Goal: Task Accomplishment & Management: Manage account settings

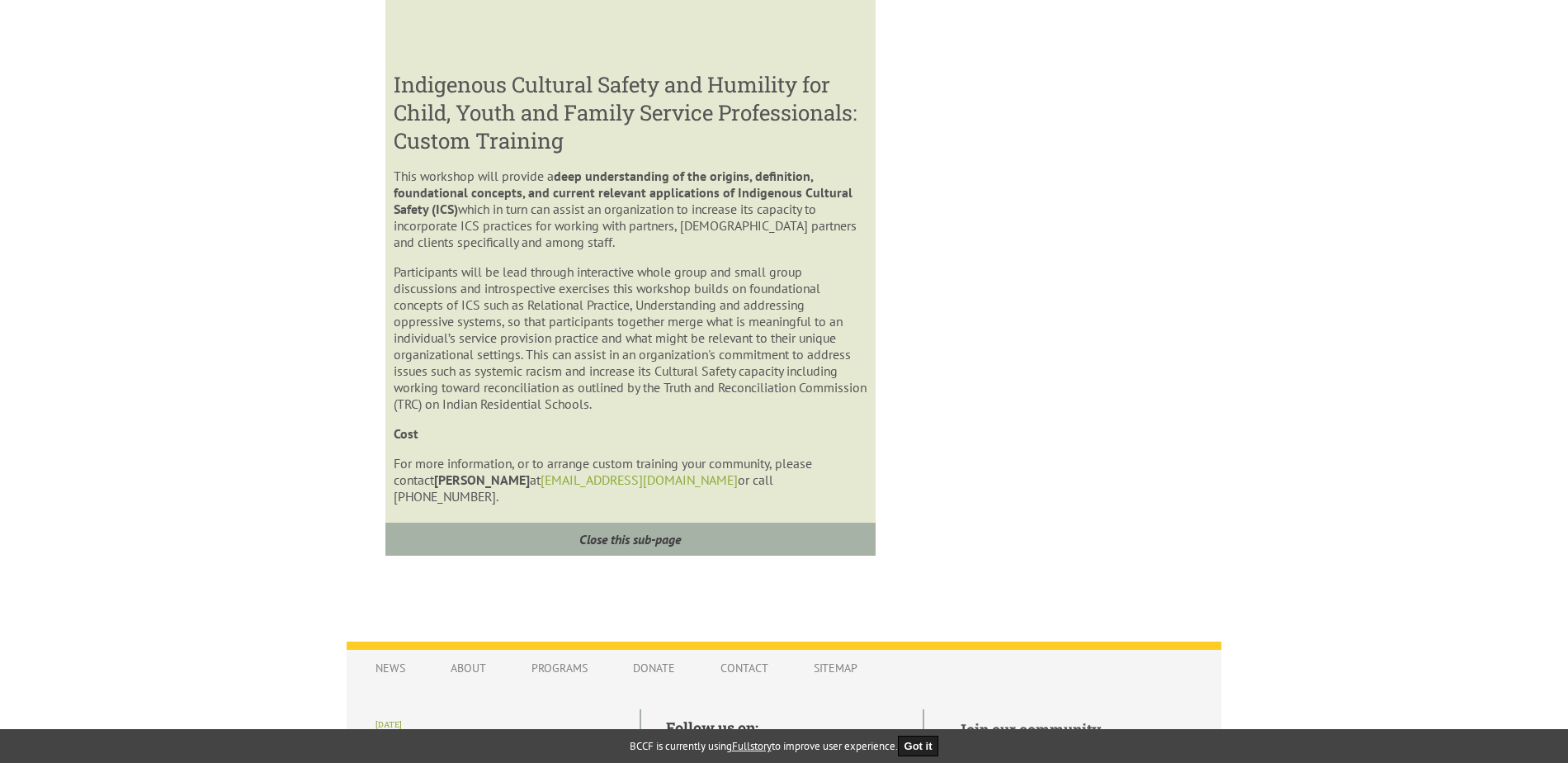
scroll to position [1124, 0]
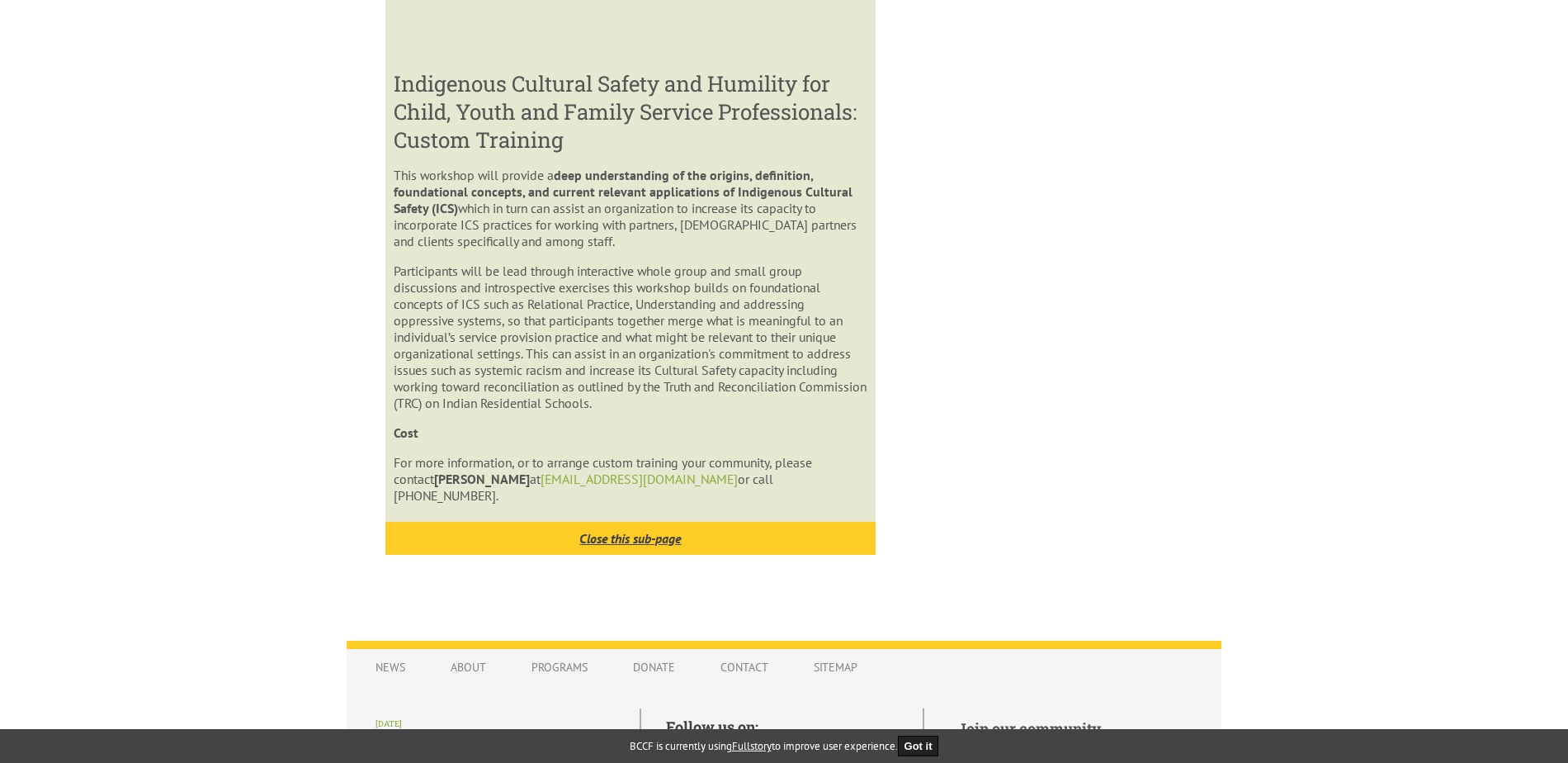
click at [639, 530] on icon "Close this sub-page" at bounding box center [630, 538] width 101 height 17
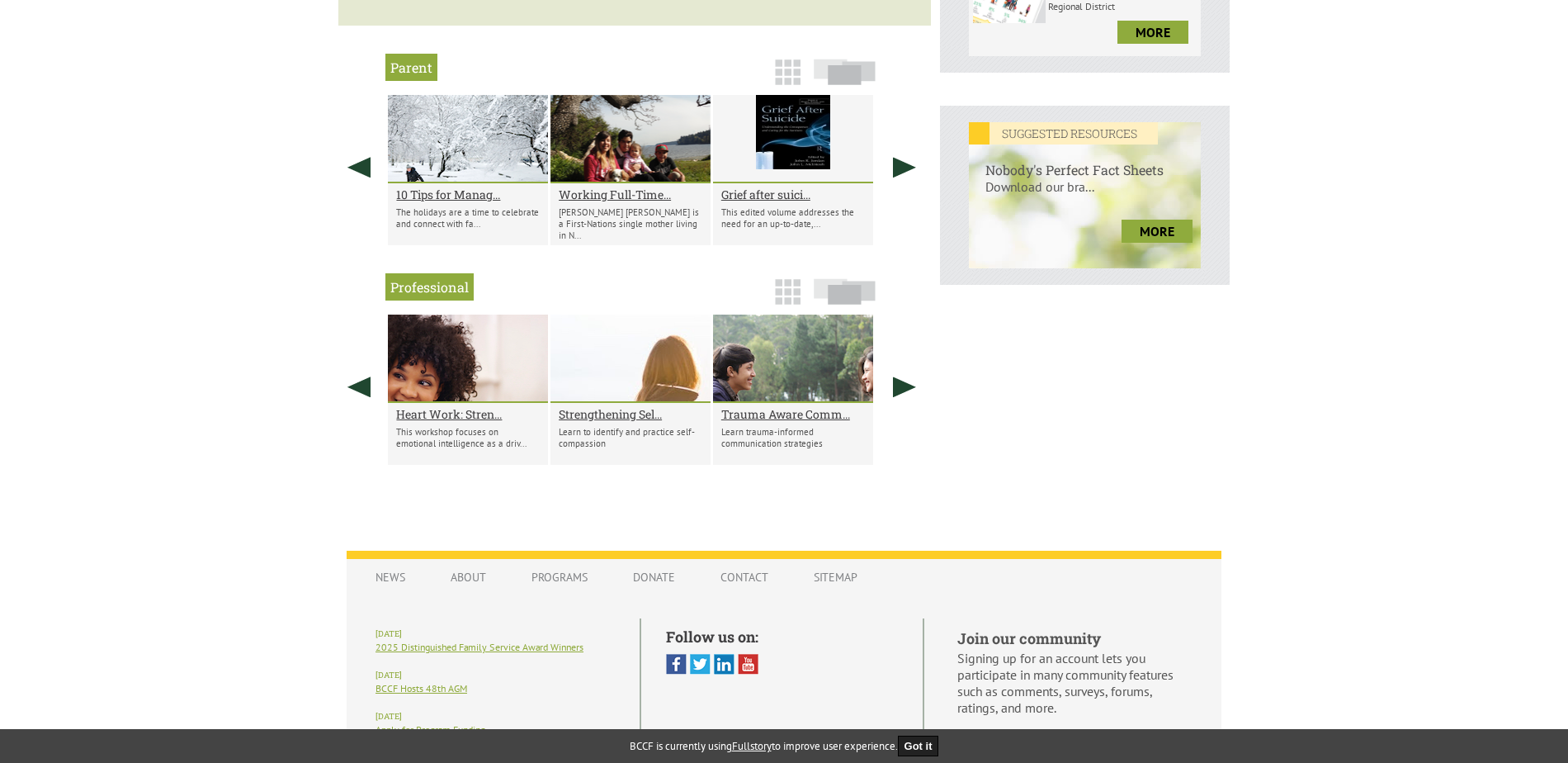
scroll to position [589, 0]
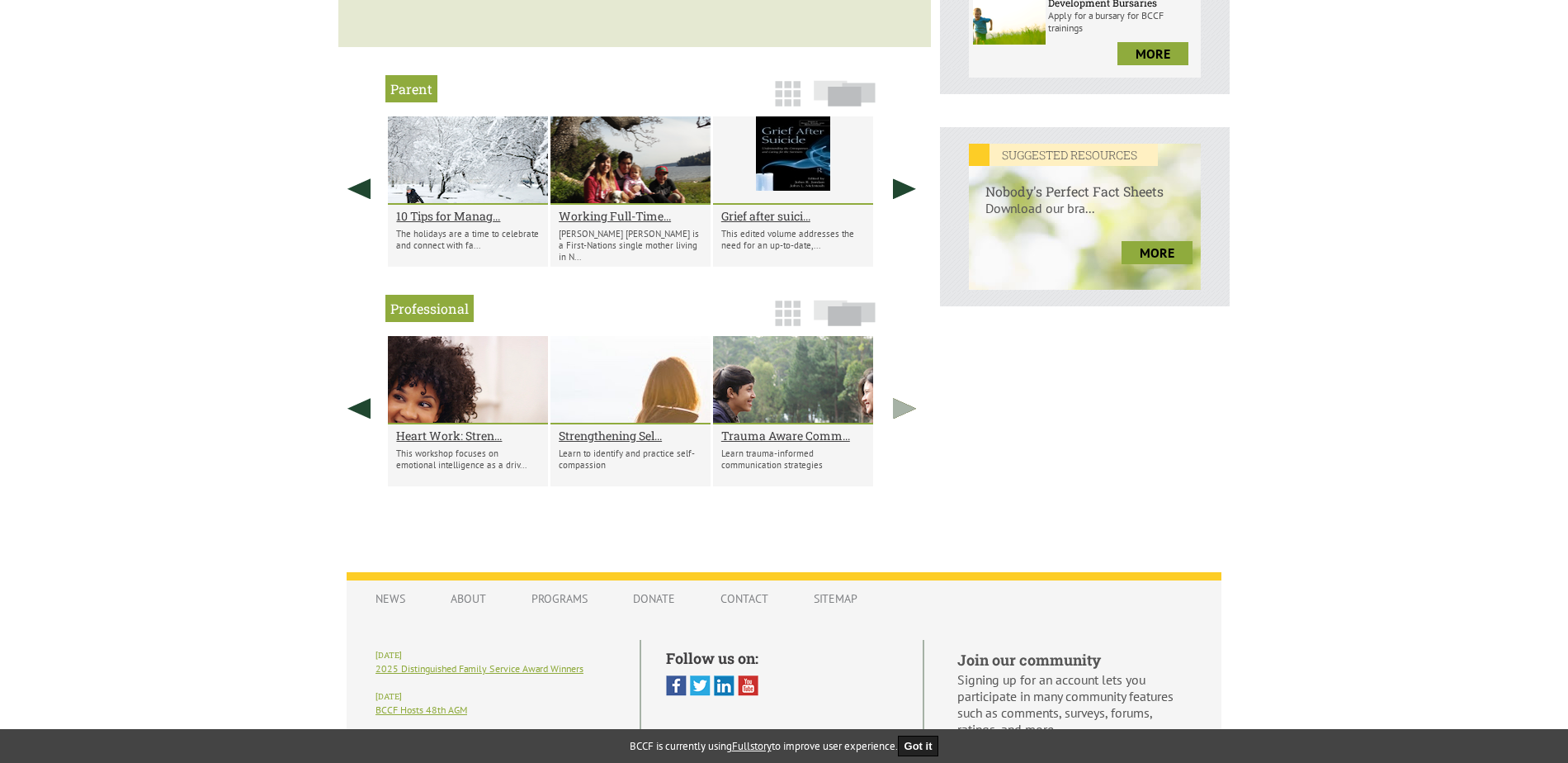
click at [900, 408] on link at bounding box center [904, 408] width 41 height 144
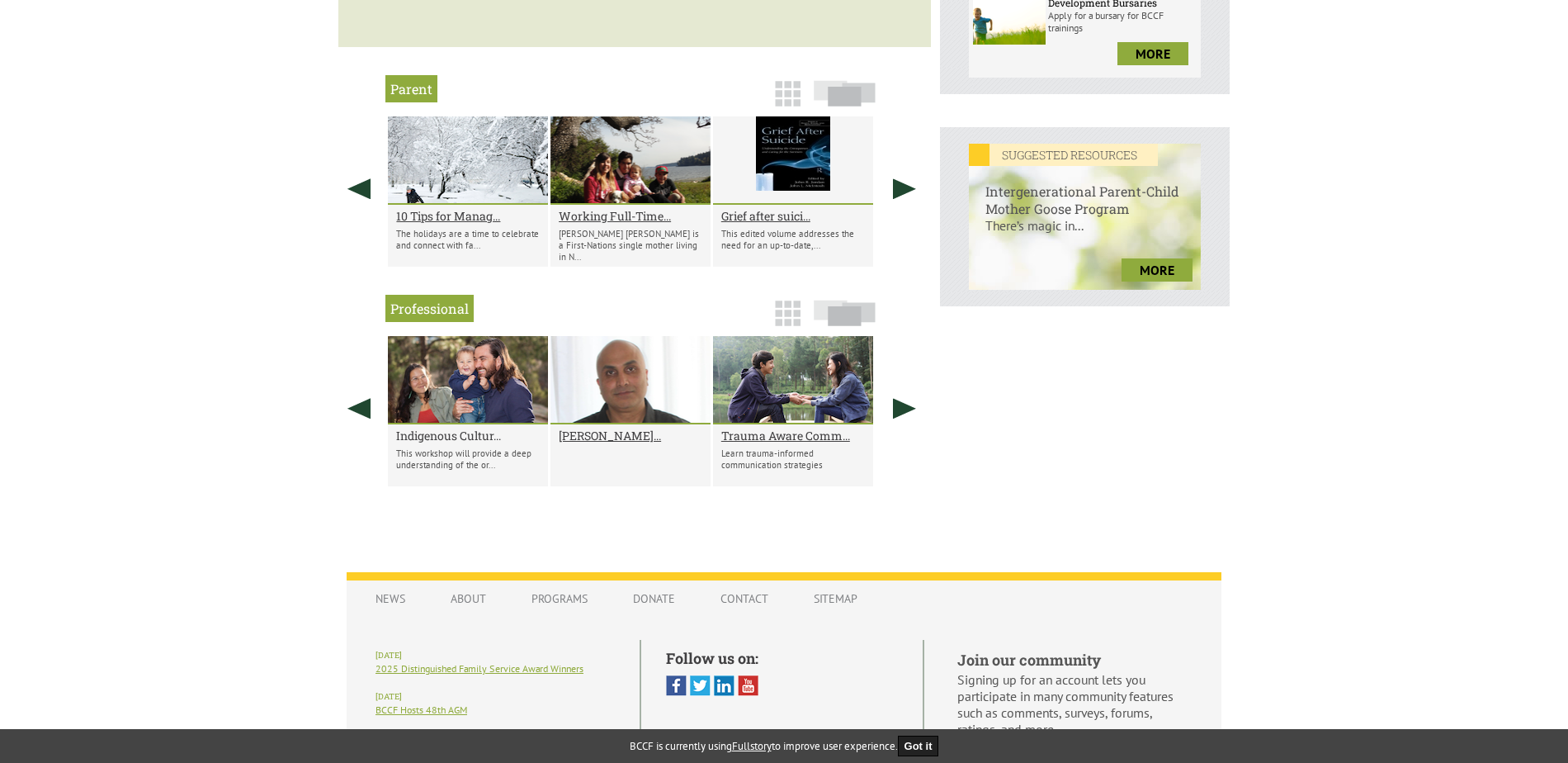
click at [413, 436] on h2 "Indigenous Cultur..." at bounding box center [468, 436] width 144 height 16
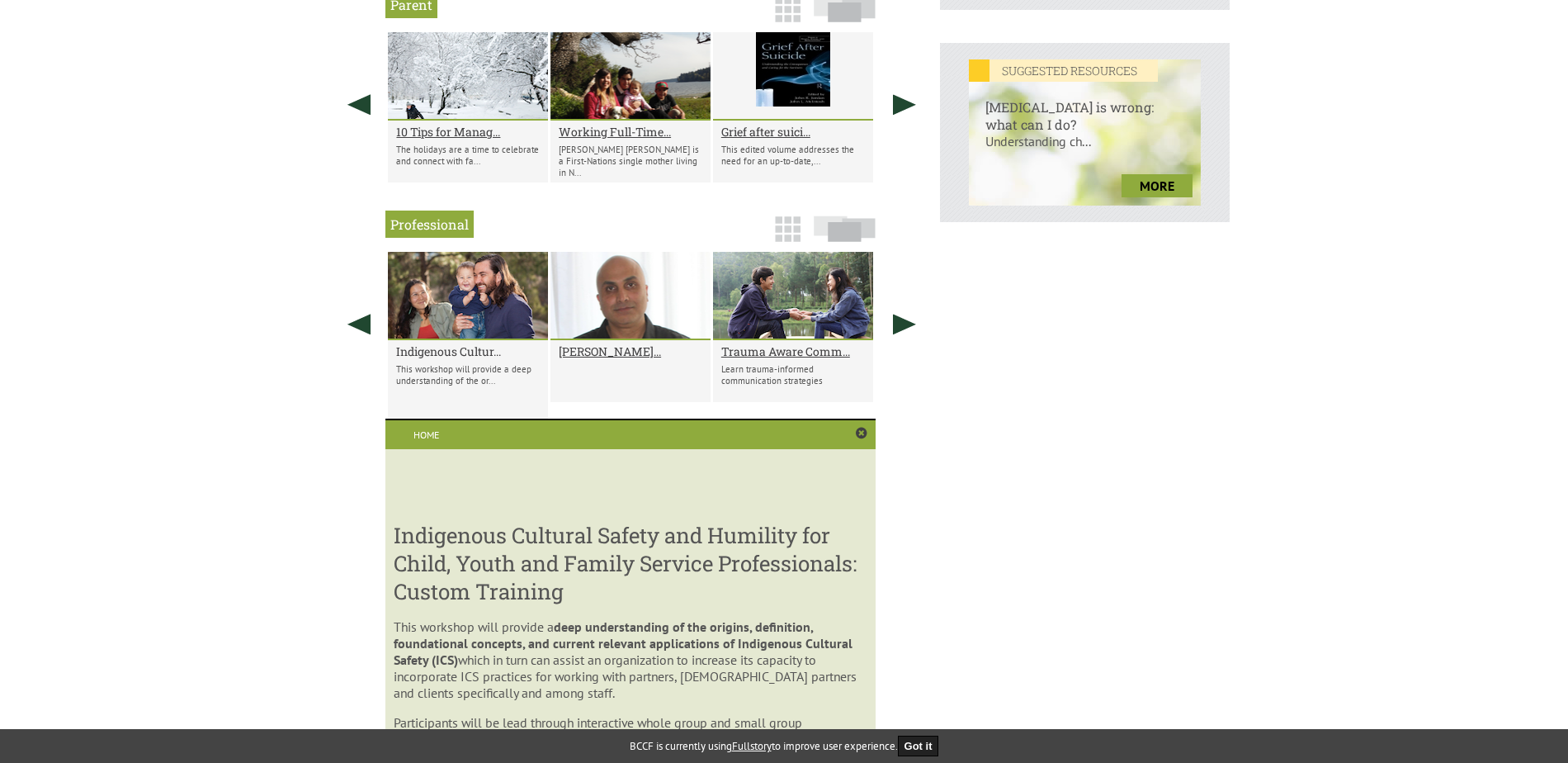
scroll to position [656, 0]
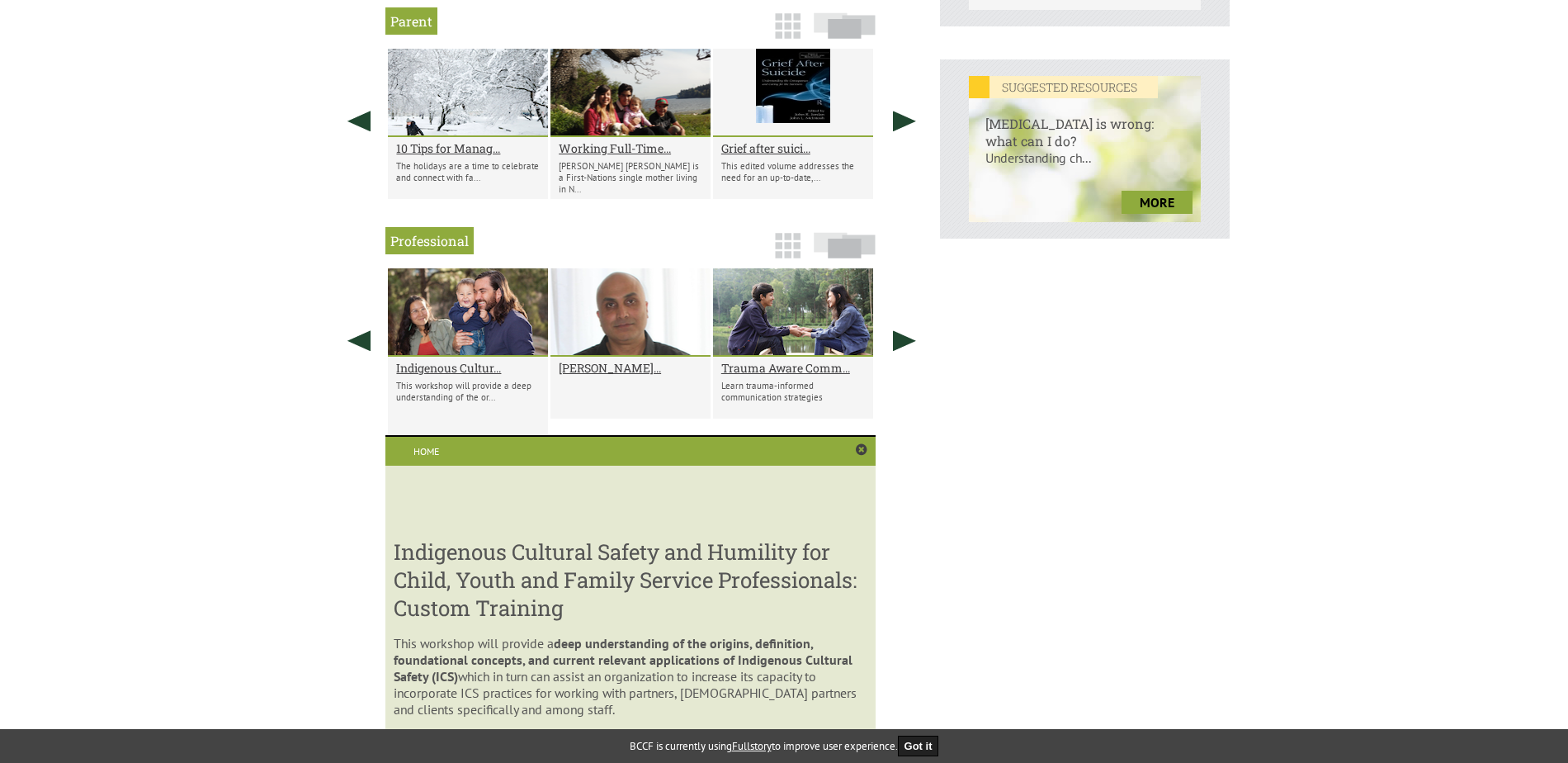
click at [458, 305] on div at bounding box center [468, 312] width 160 height 88
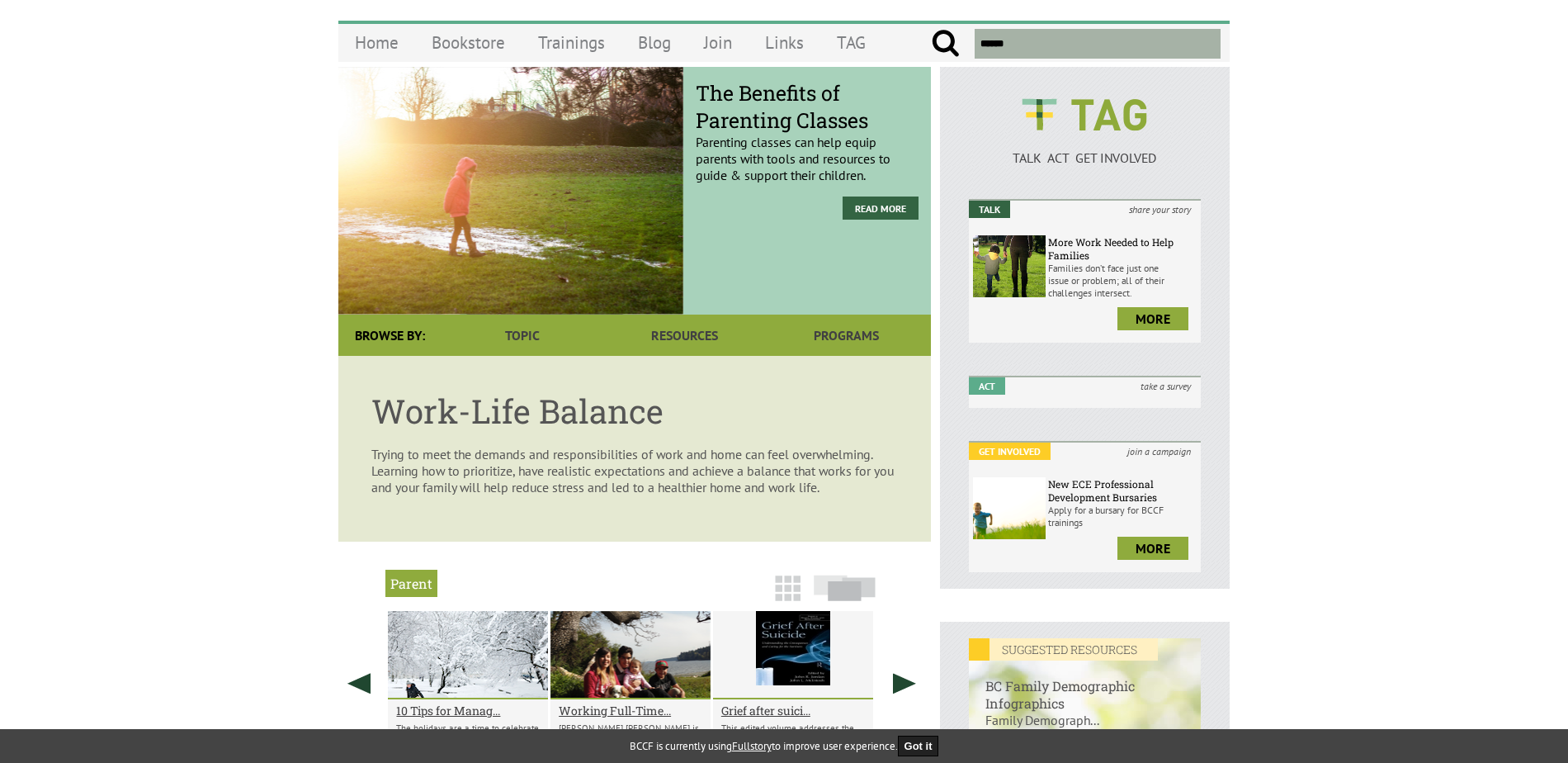
scroll to position [0, 0]
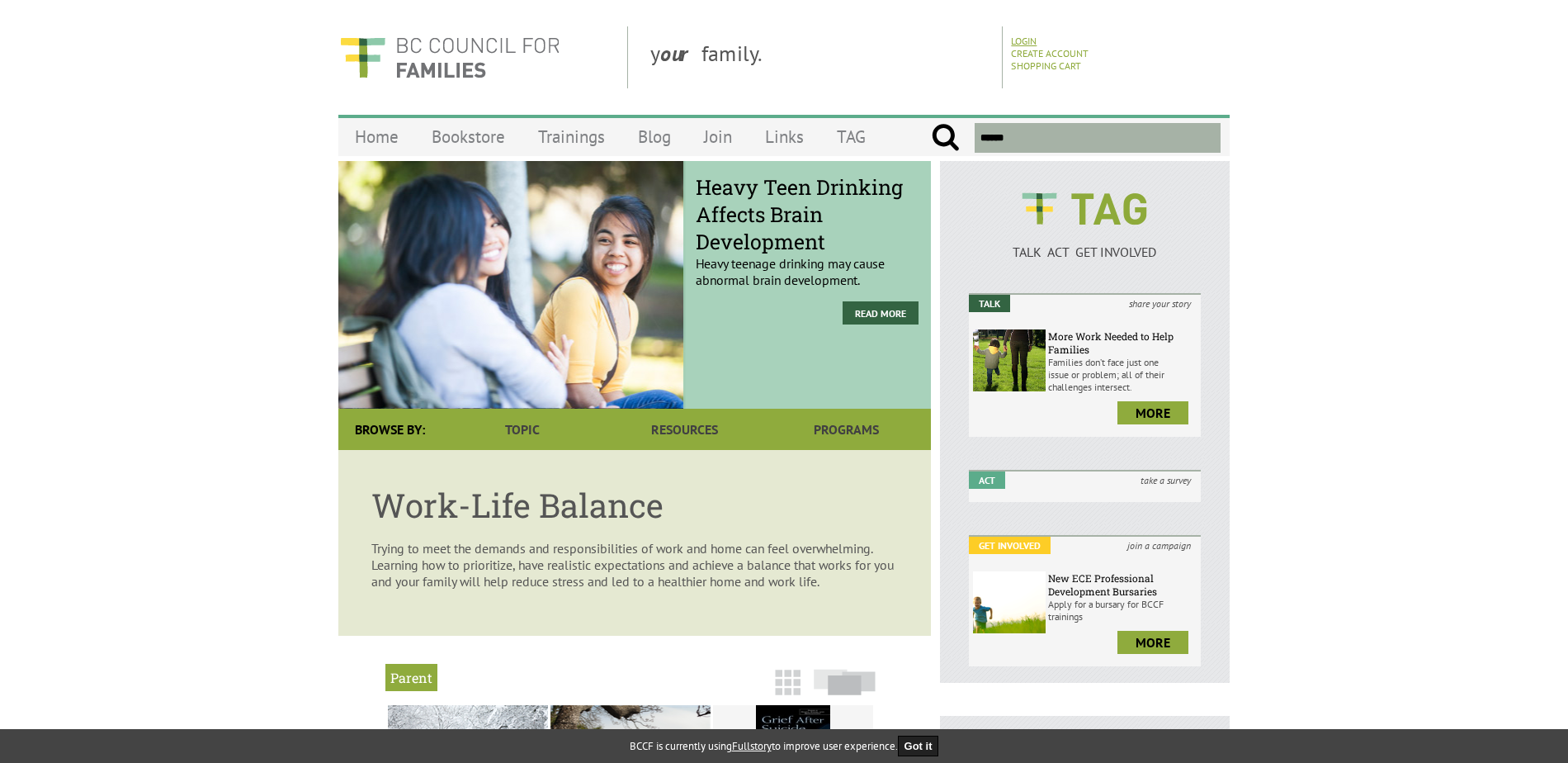
click at [1023, 40] on link "Login" at bounding box center [1023, 41] width 26 height 12
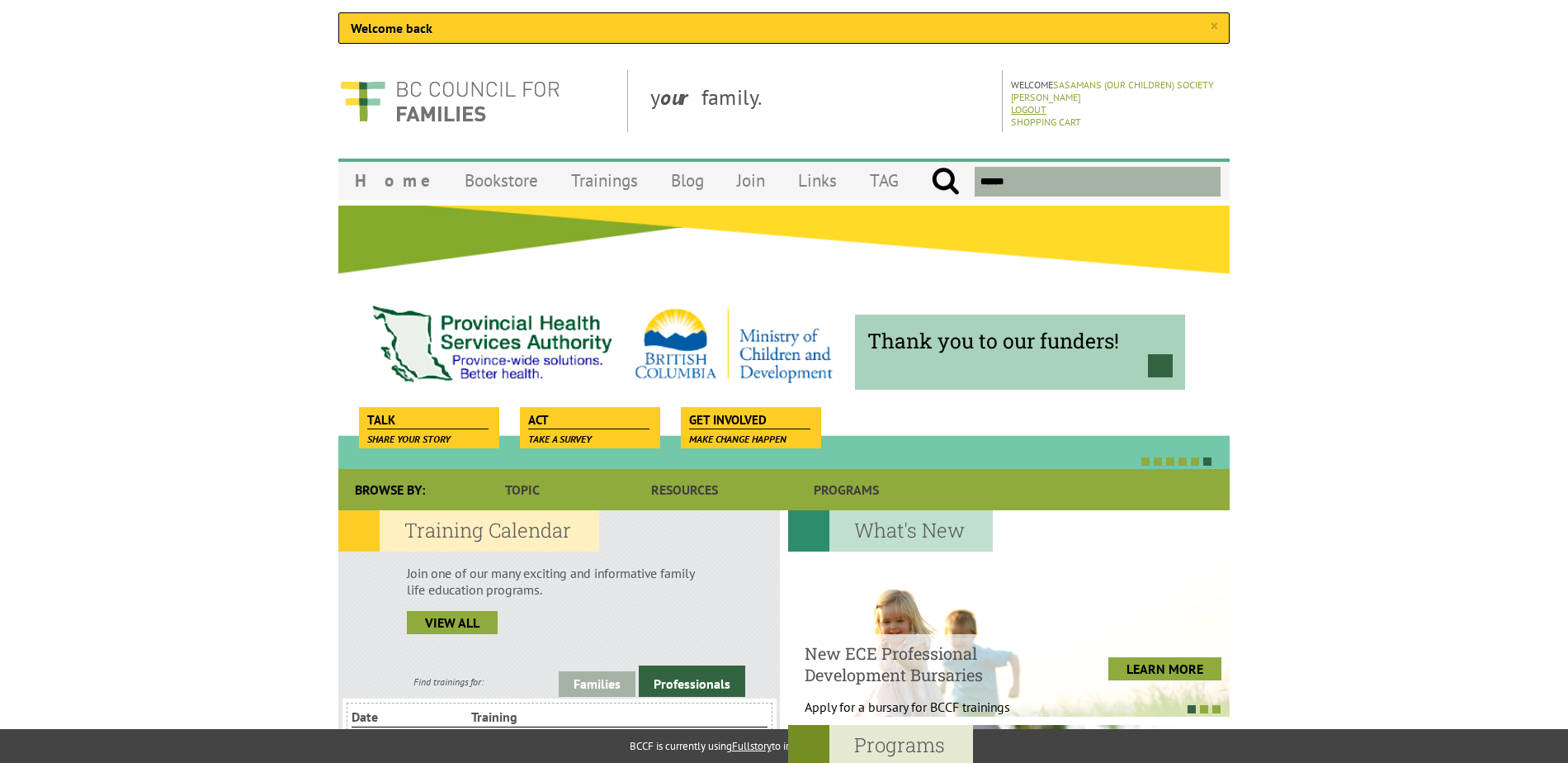
click at [1017, 108] on link "Logout" at bounding box center [1028, 109] width 36 height 12
